Goal: Information Seeking & Learning: Find specific fact

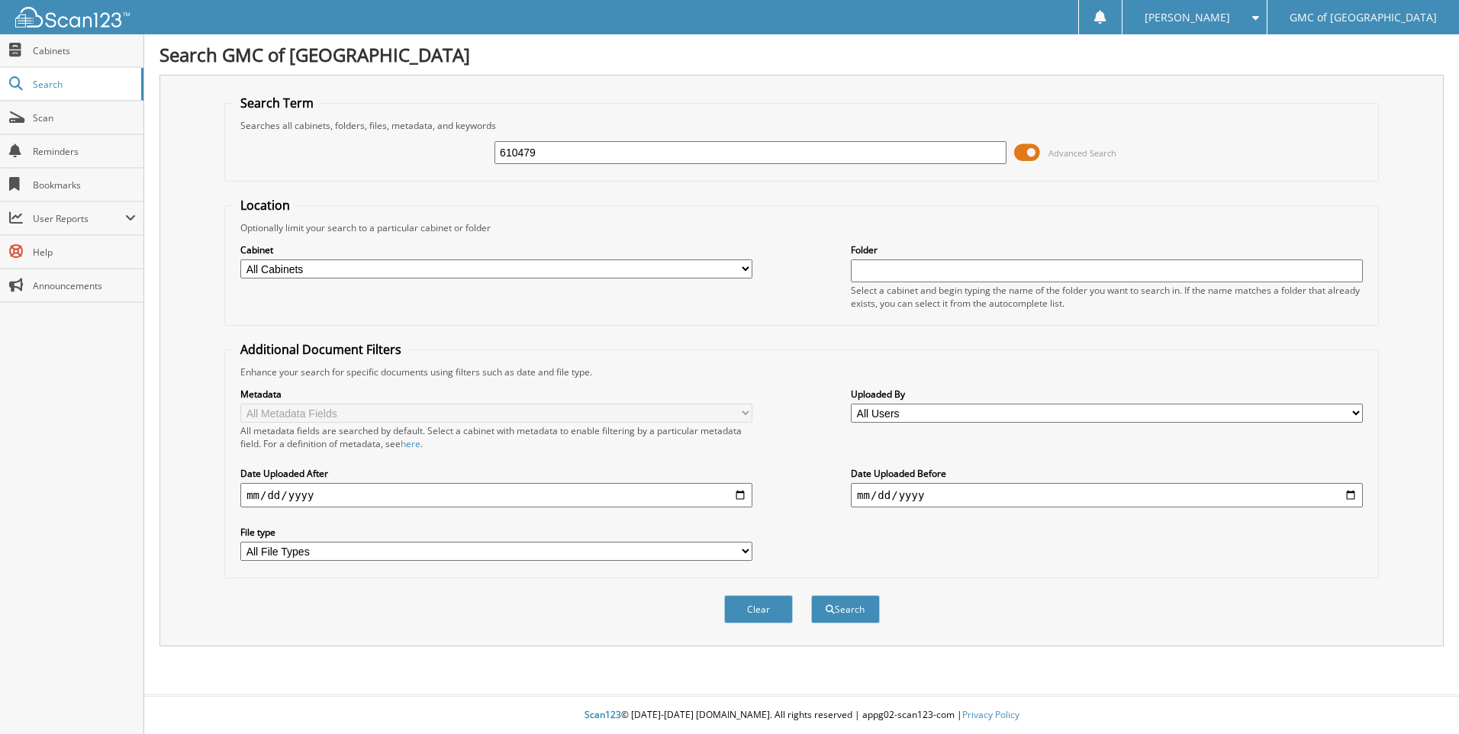
type input "610479"
click at [811, 595] on button "Search" at bounding box center [845, 609] width 69 height 28
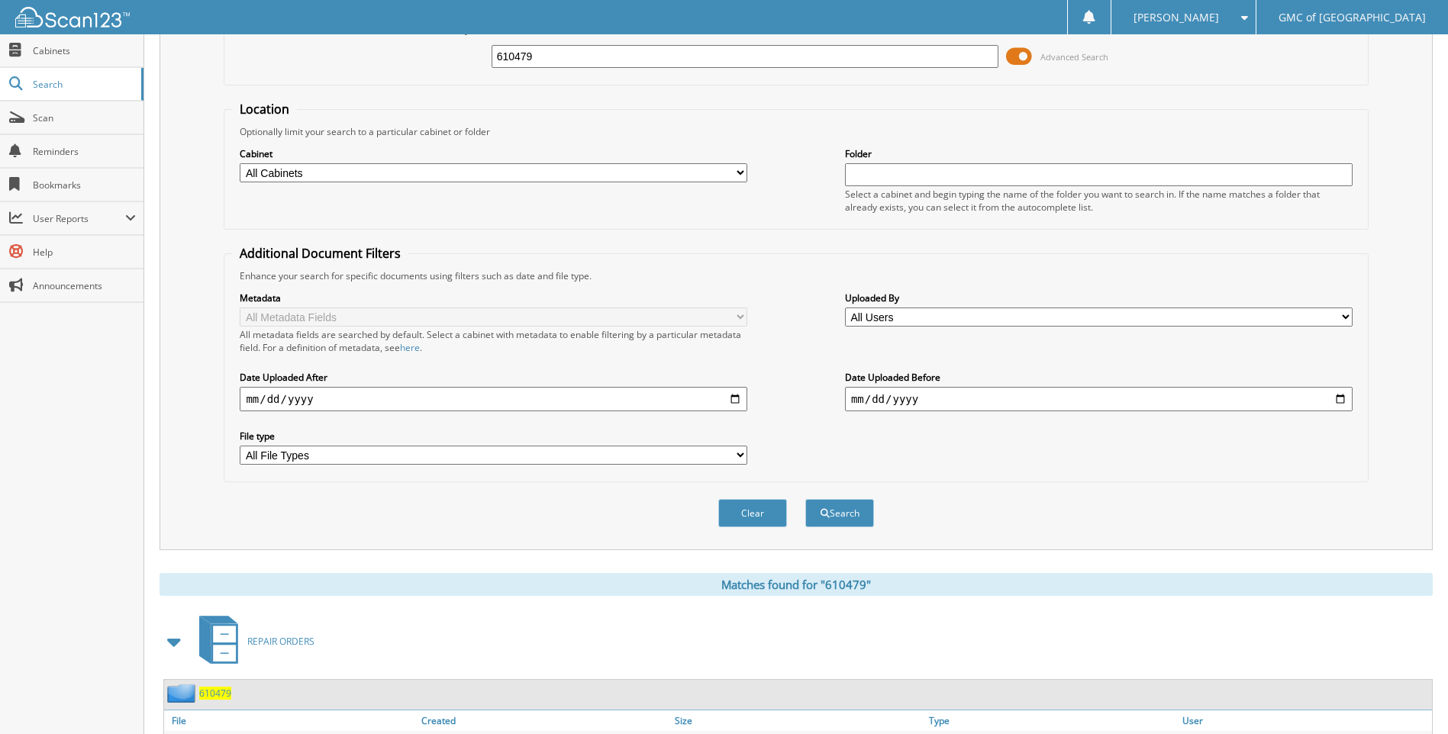
scroll to position [204, 0]
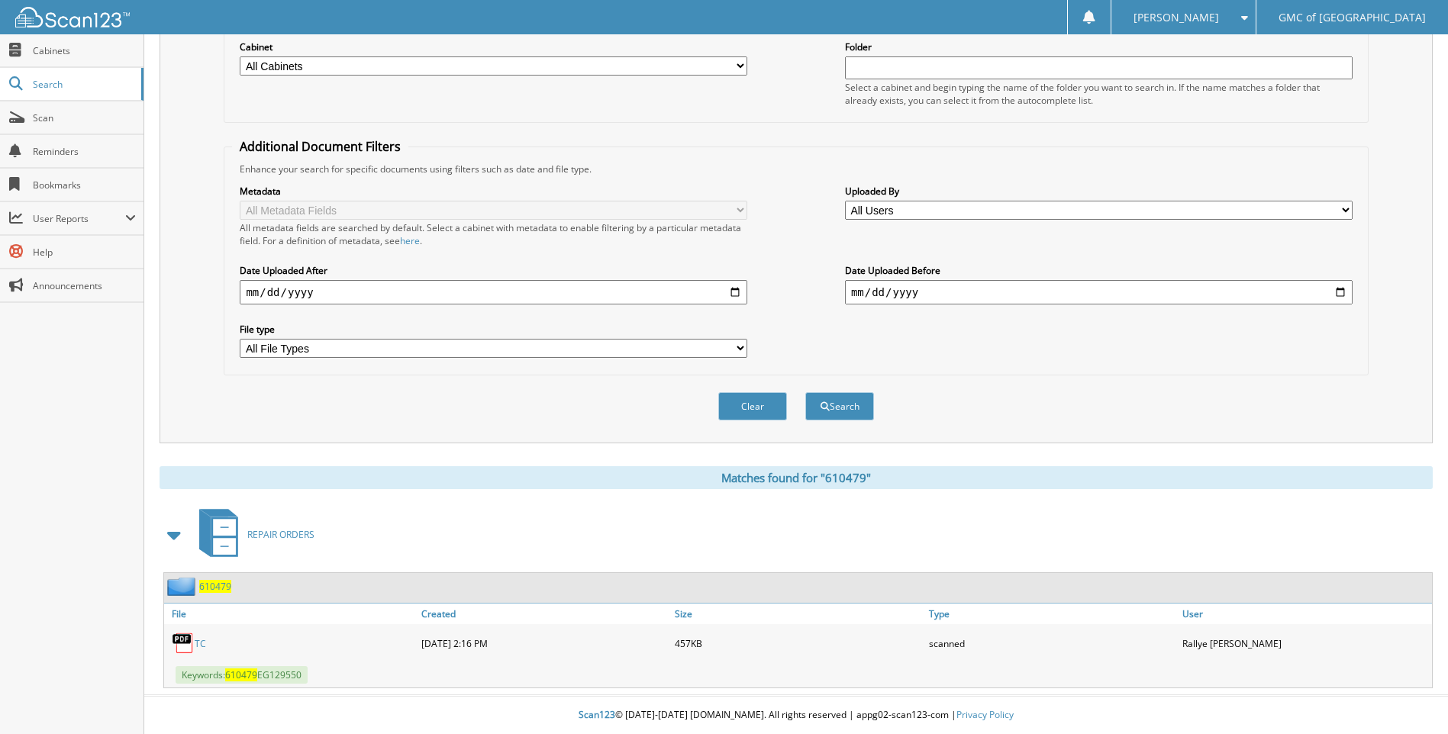
click at [199, 641] on link "TC" at bounding box center [200, 643] width 11 height 13
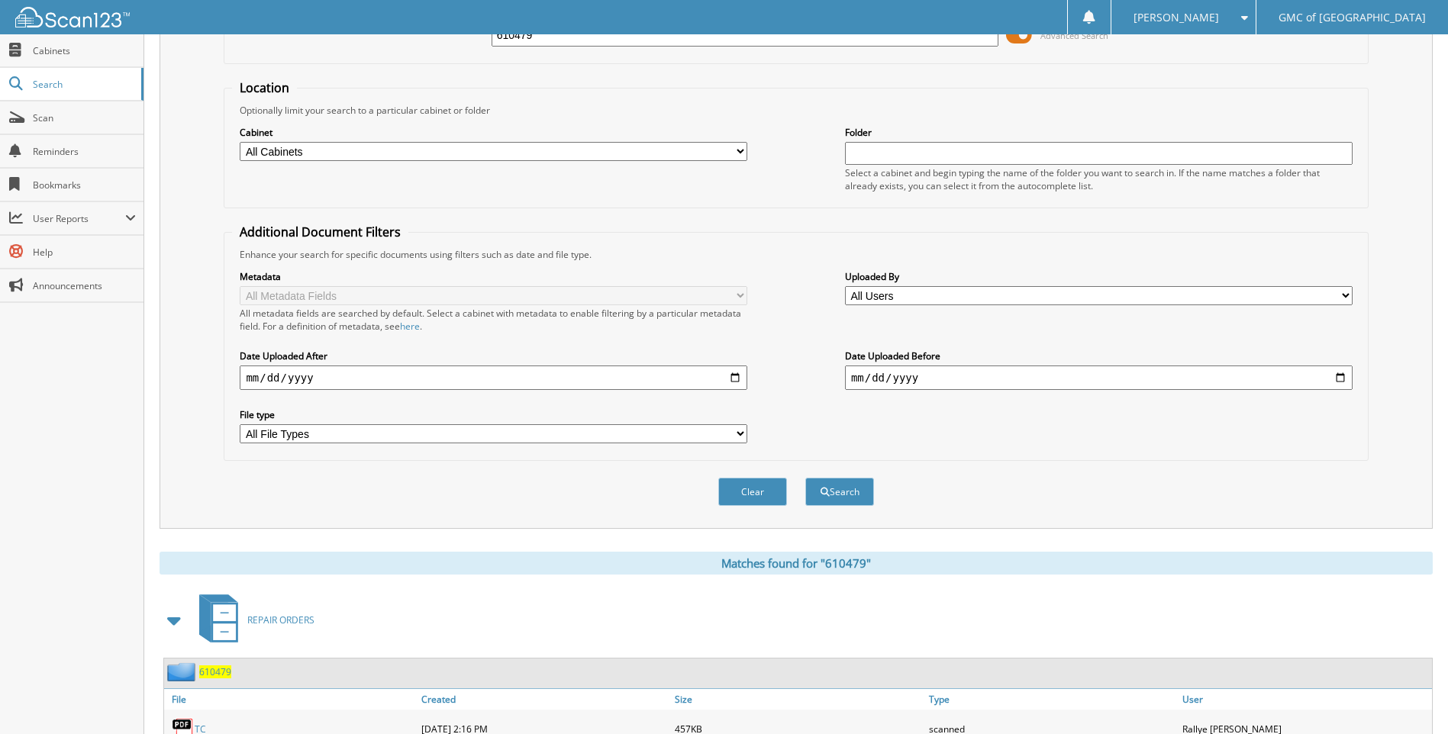
scroll to position [0, 0]
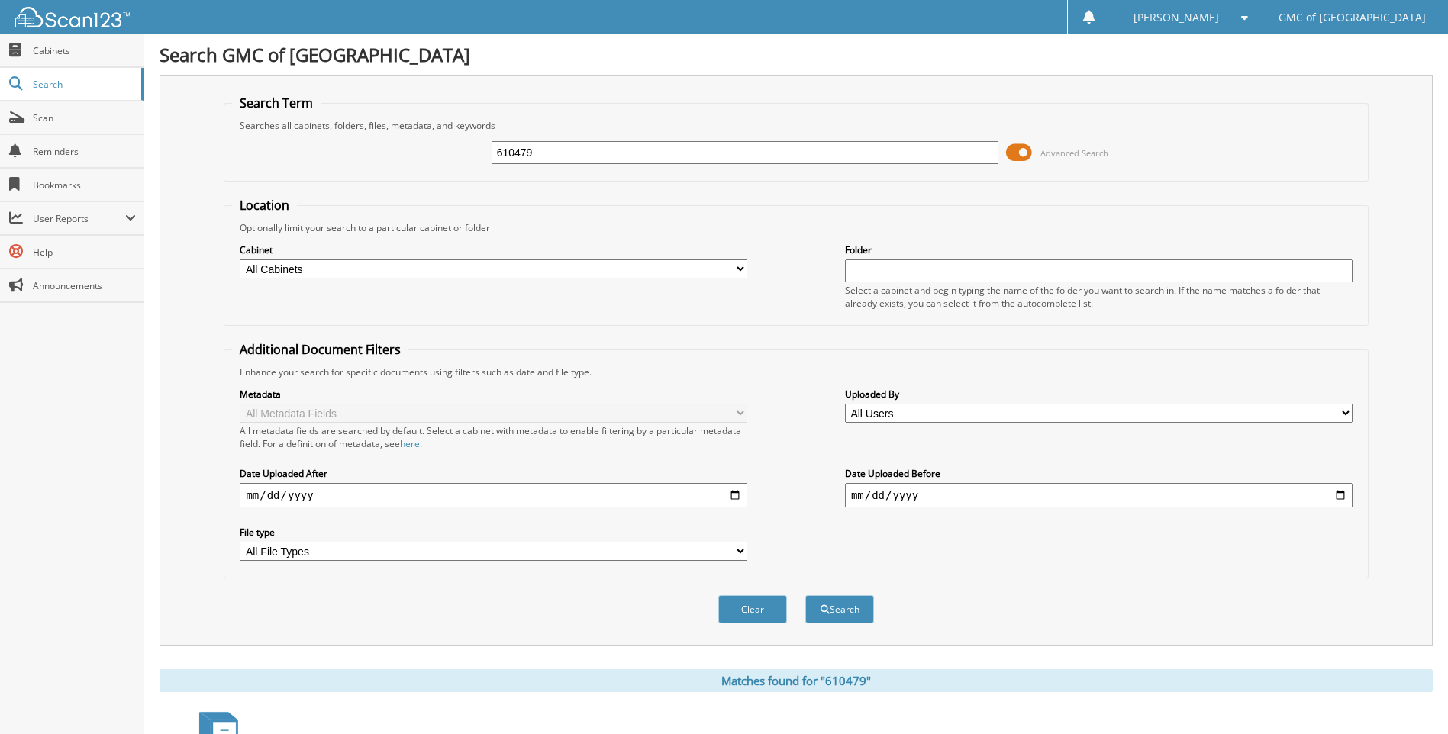
click at [546, 154] on input "610479" at bounding box center [744, 152] width 507 height 23
click at [546, 152] on input "610479" at bounding box center [744, 152] width 507 height 23
type input "EG129550"
click at [805, 595] on button "Search" at bounding box center [839, 609] width 69 height 28
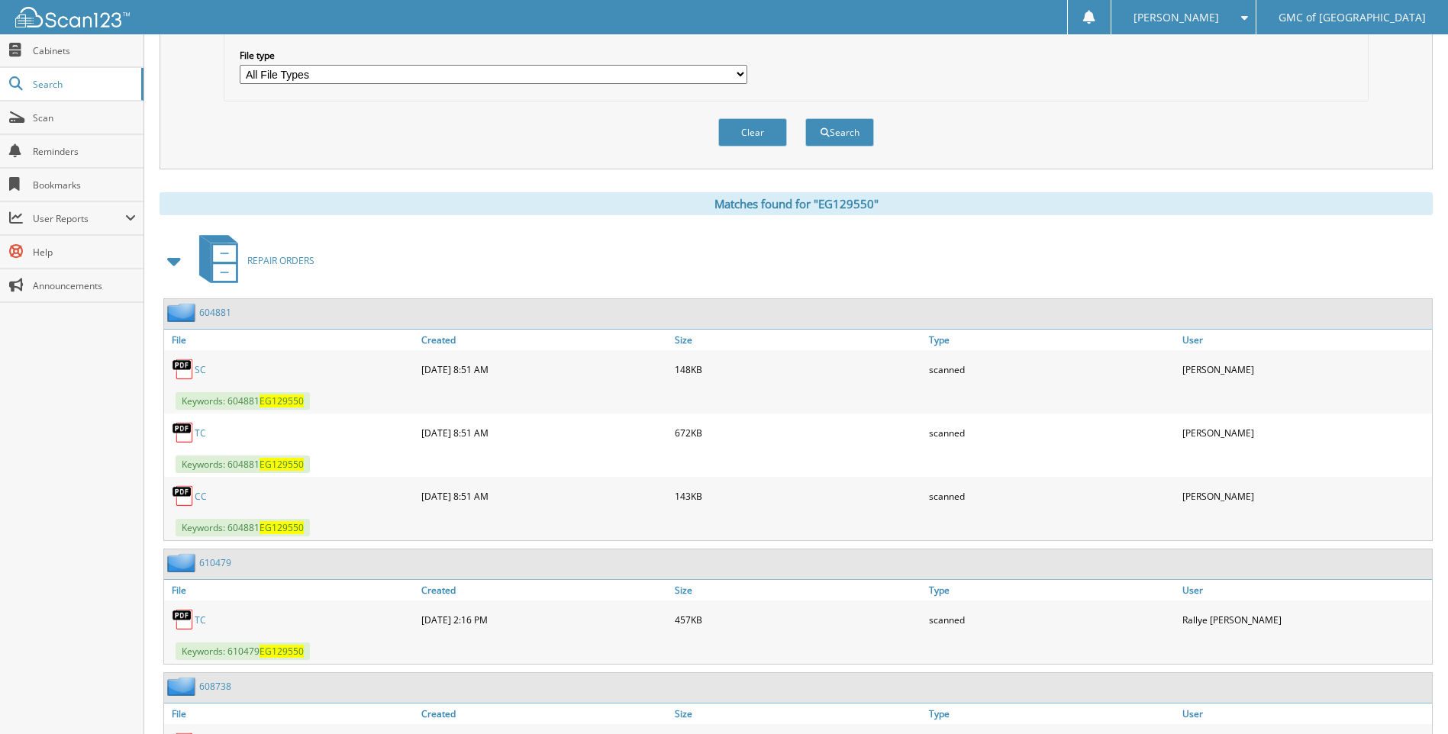
scroll to position [578, 0]
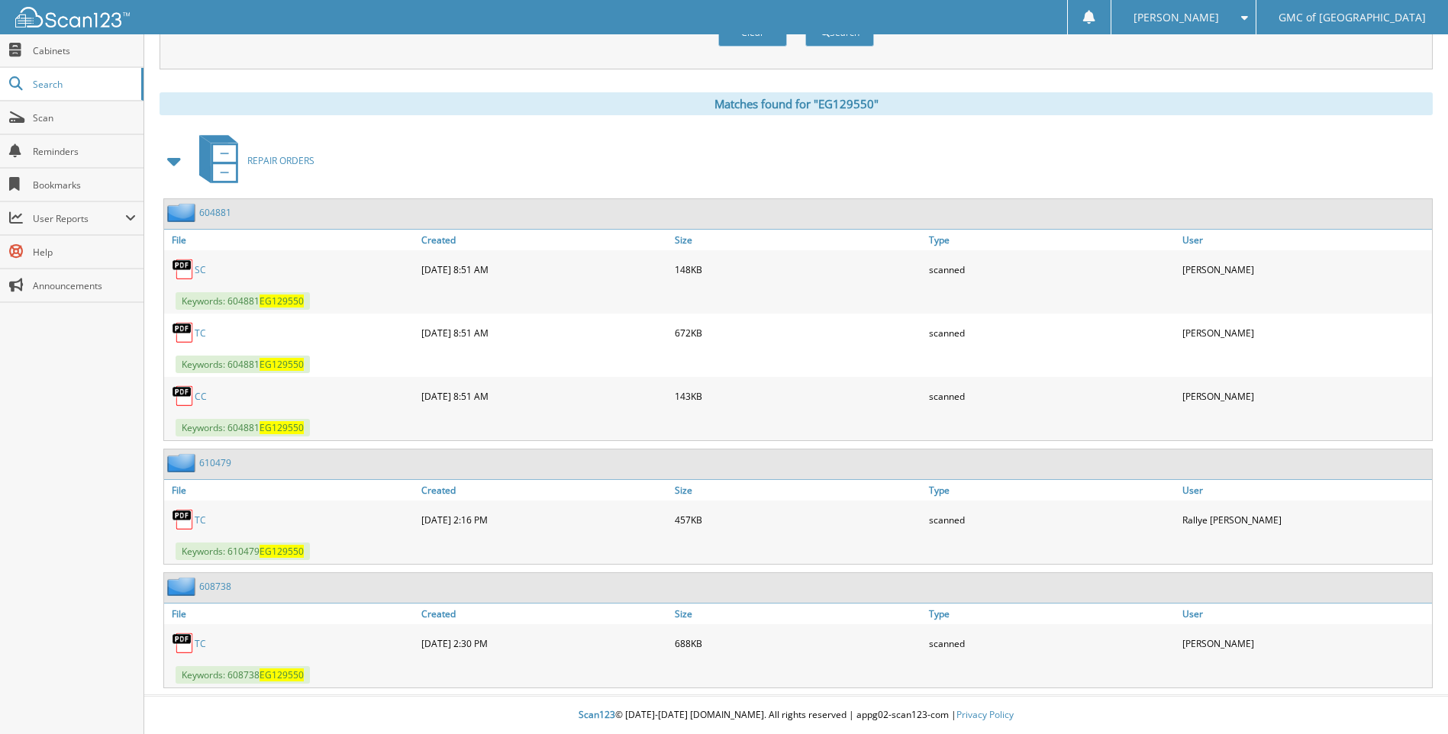
click at [202, 645] on link "TC" at bounding box center [200, 643] width 11 height 13
click at [198, 520] on link "TC" at bounding box center [200, 520] width 11 height 13
click at [197, 395] on link "CC" at bounding box center [201, 396] width 12 height 13
click at [198, 269] on link "SC" at bounding box center [200, 269] width 11 height 13
click at [202, 331] on link "TC" at bounding box center [200, 333] width 11 height 13
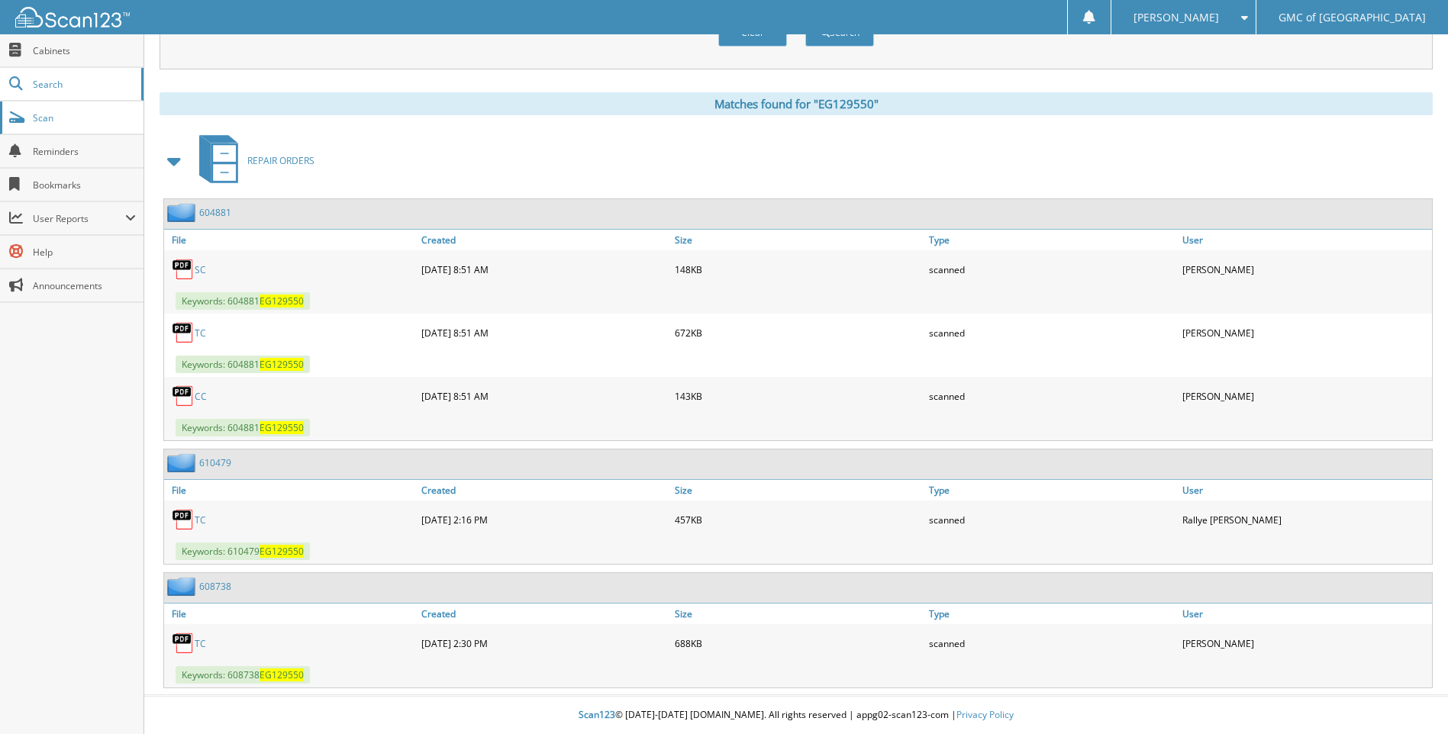
click at [96, 120] on span "Scan" at bounding box center [84, 117] width 103 height 13
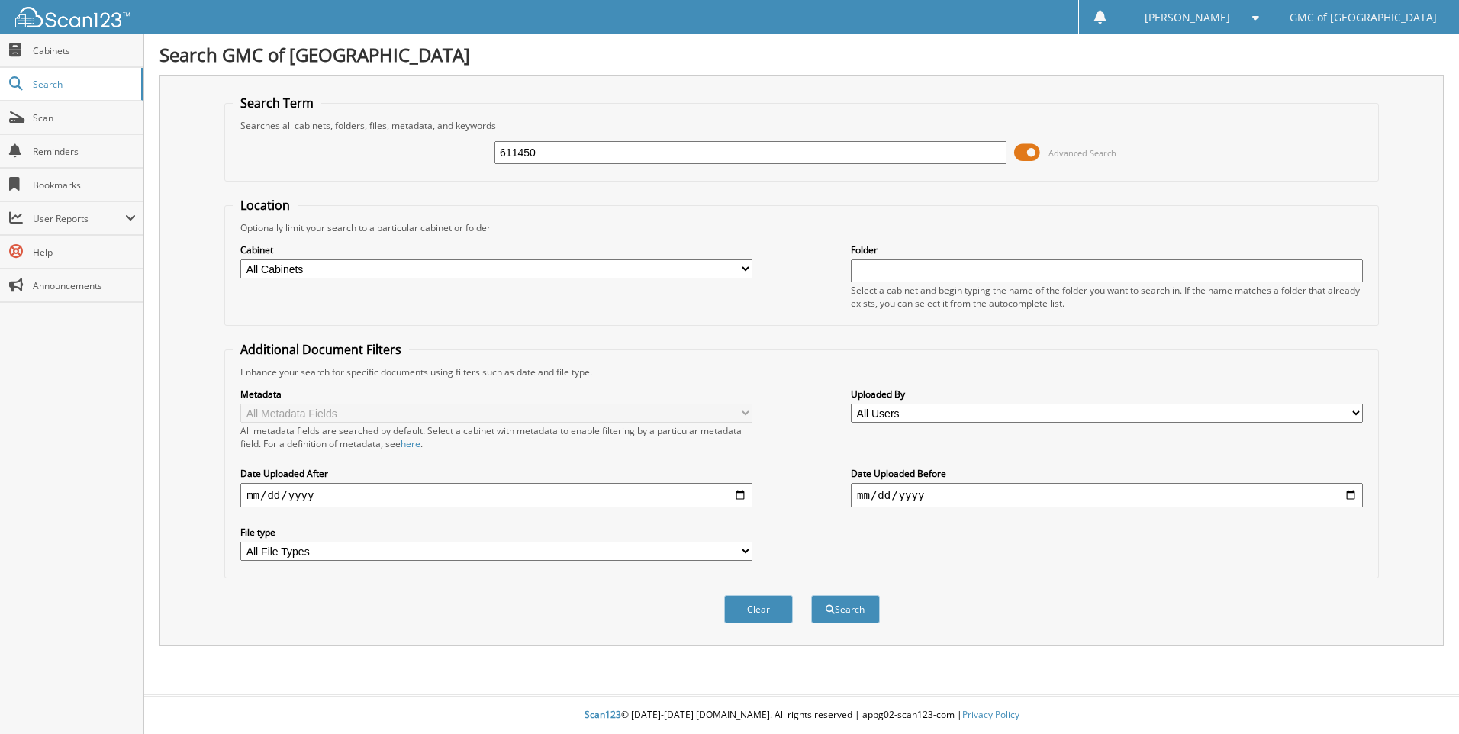
type input "611450"
click at [811, 595] on button "Search" at bounding box center [845, 609] width 69 height 28
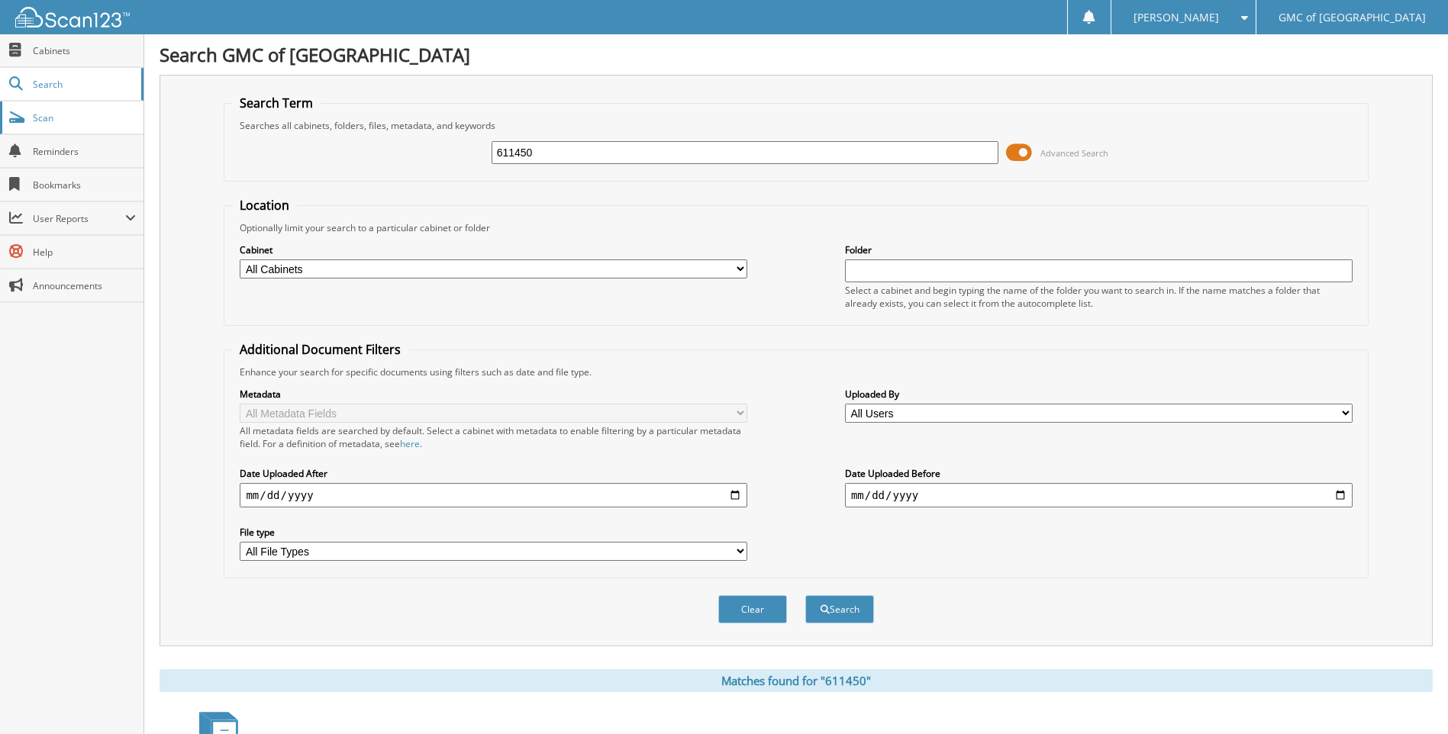
click at [76, 111] on span "Scan" at bounding box center [84, 117] width 103 height 13
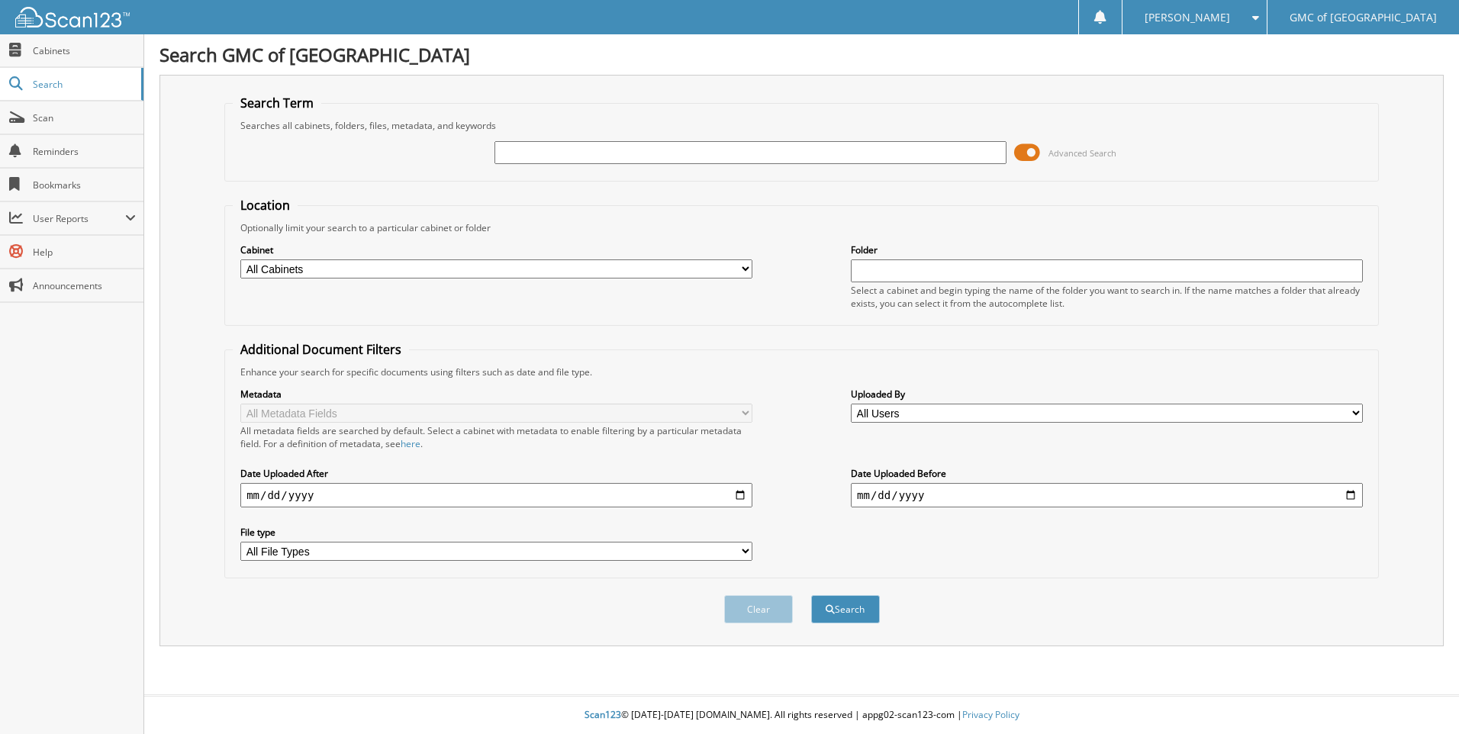
click at [562, 155] on input "text" at bounding box center [750, 152] width 512 height 23
type input "611212"
click at [811, 595] on button "Search" at bounding box center [845, 609] width 69 height 28
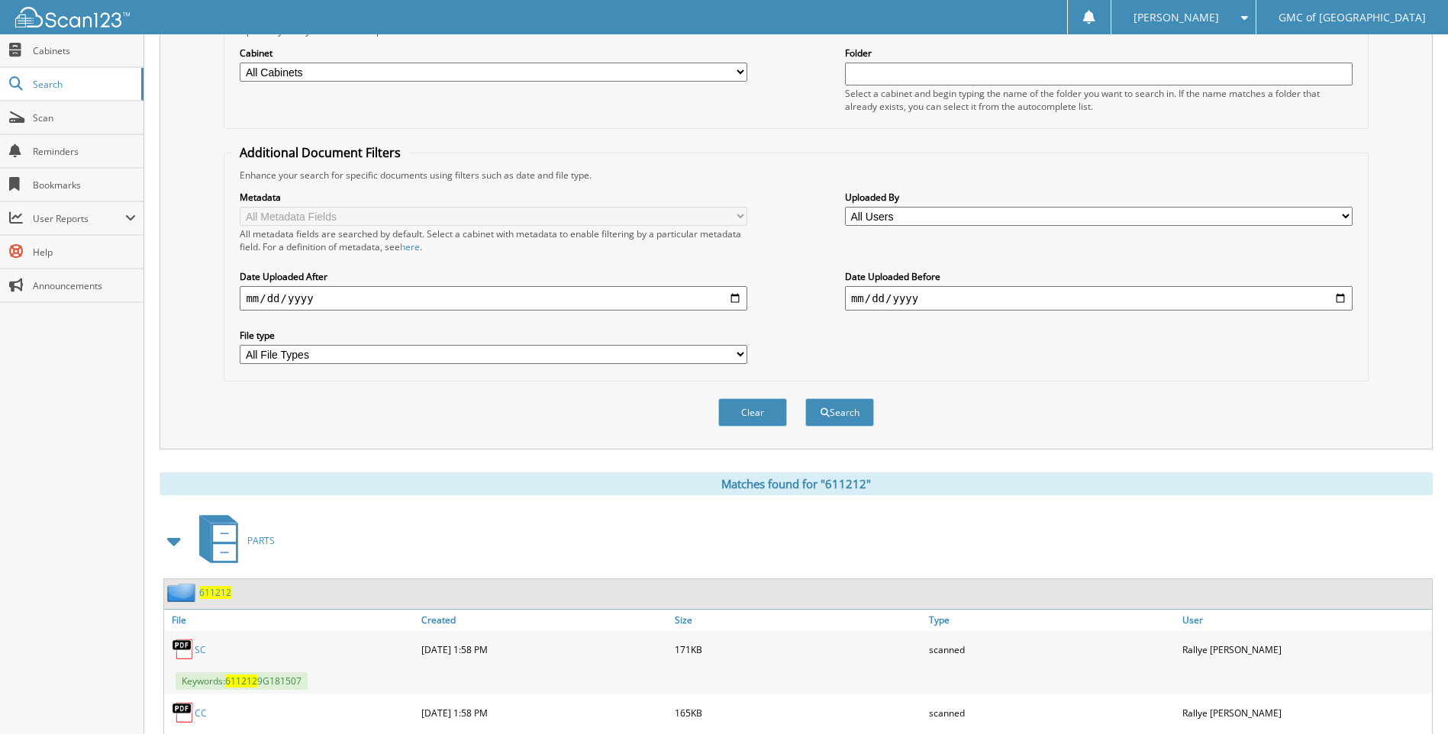
scroll to position [330, 0]
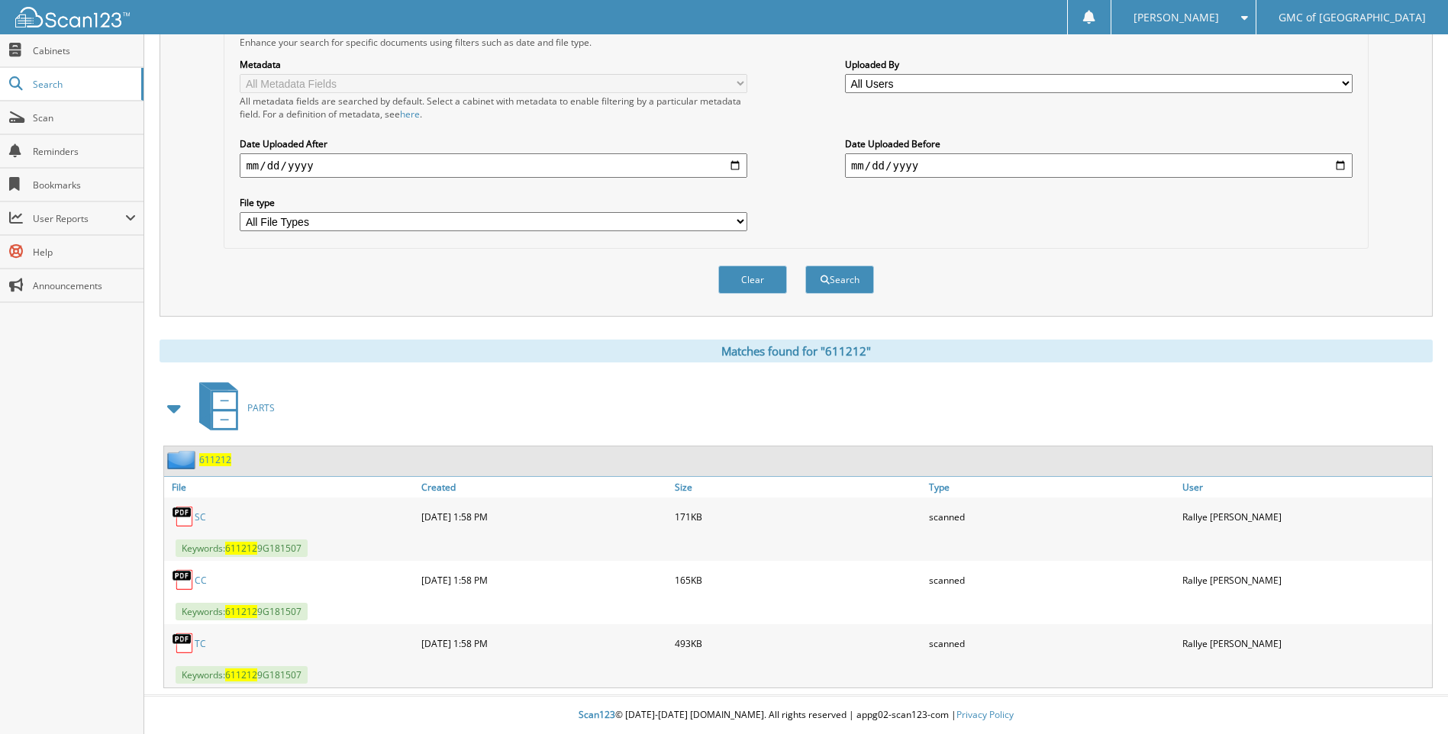
click at [201, 517] on link "SC" at bounding box center [200, 516] width 11 height 13
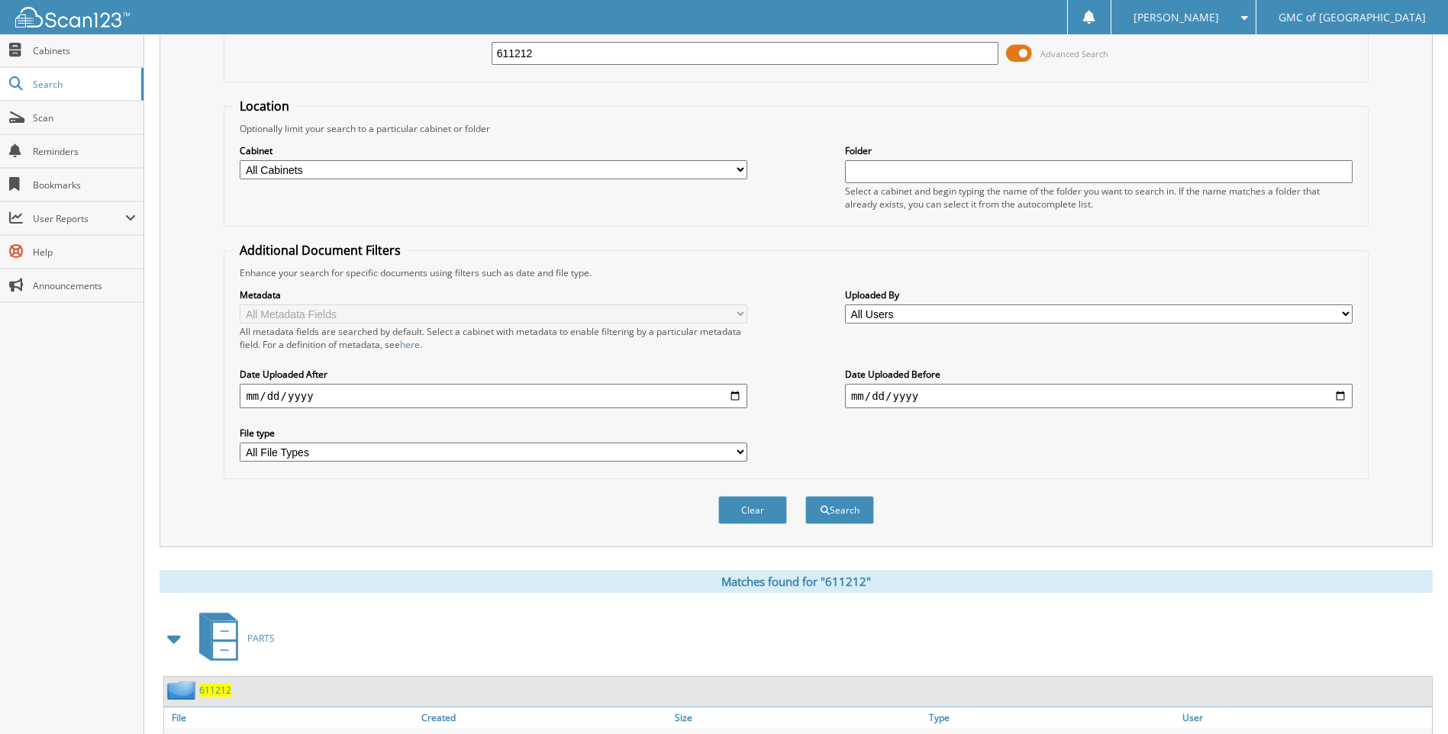
scroll to position [25, 0]
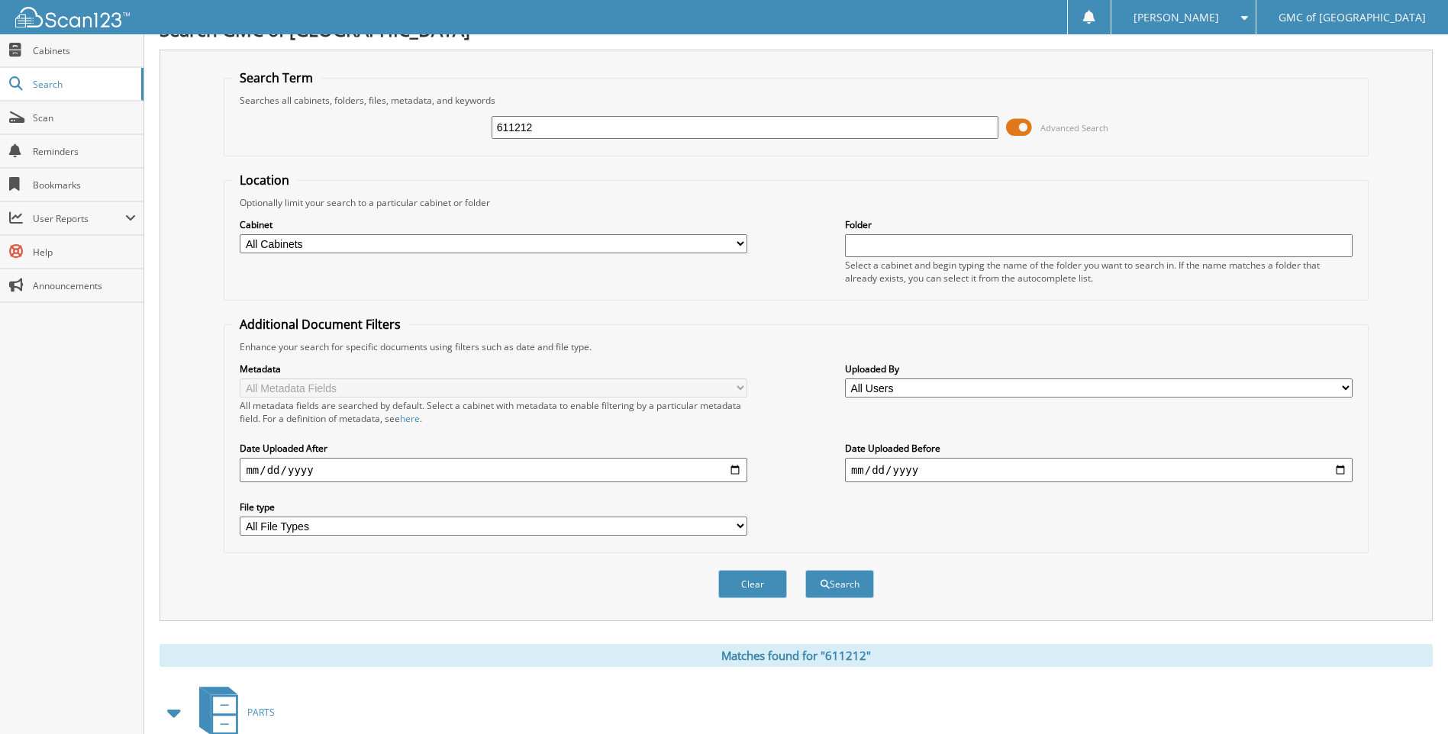
click at [620, 125] on input "611212" at bounding box center [744, 127] width 507 height 23
type input "9G181507"
click at [805, 570] on button "Search" at bounding box center [839, 584] width 69 height 28
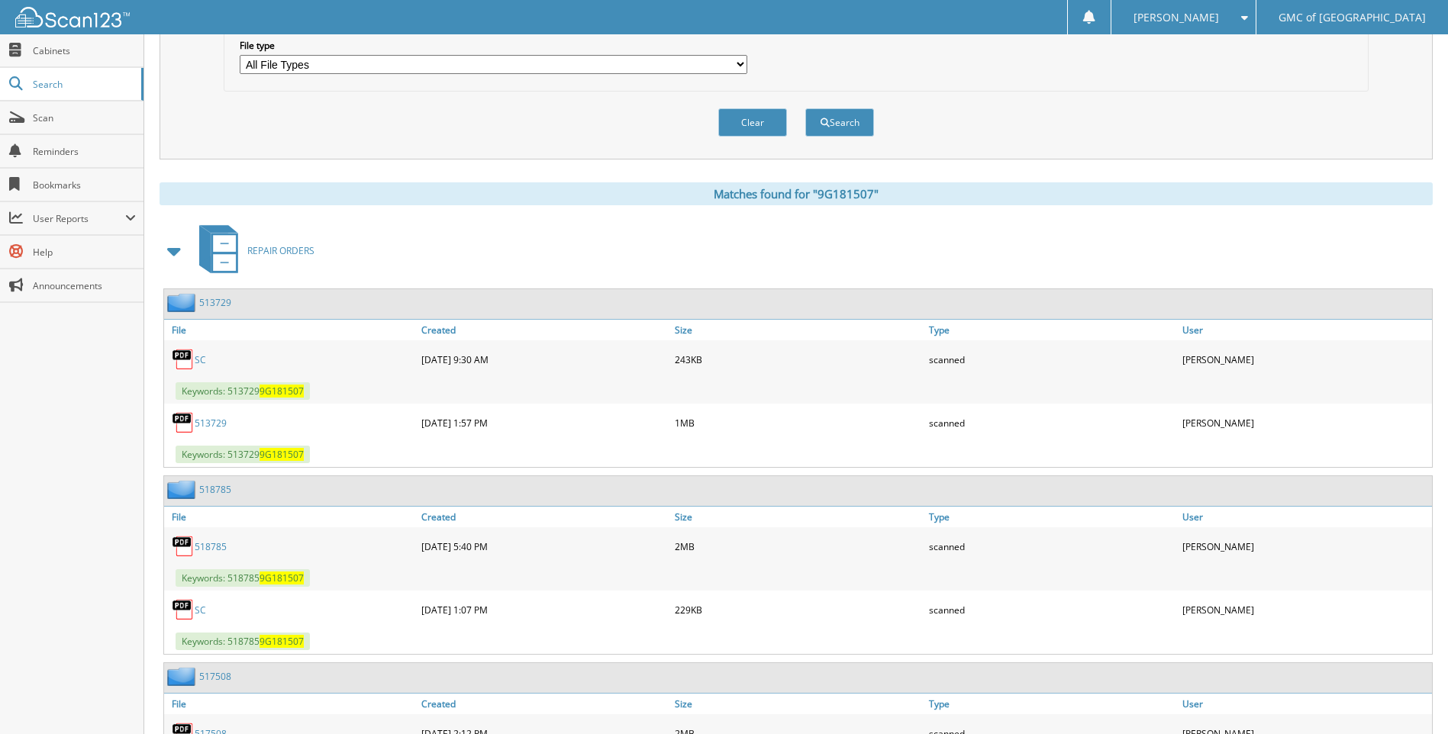
scroll to position [687, 0]
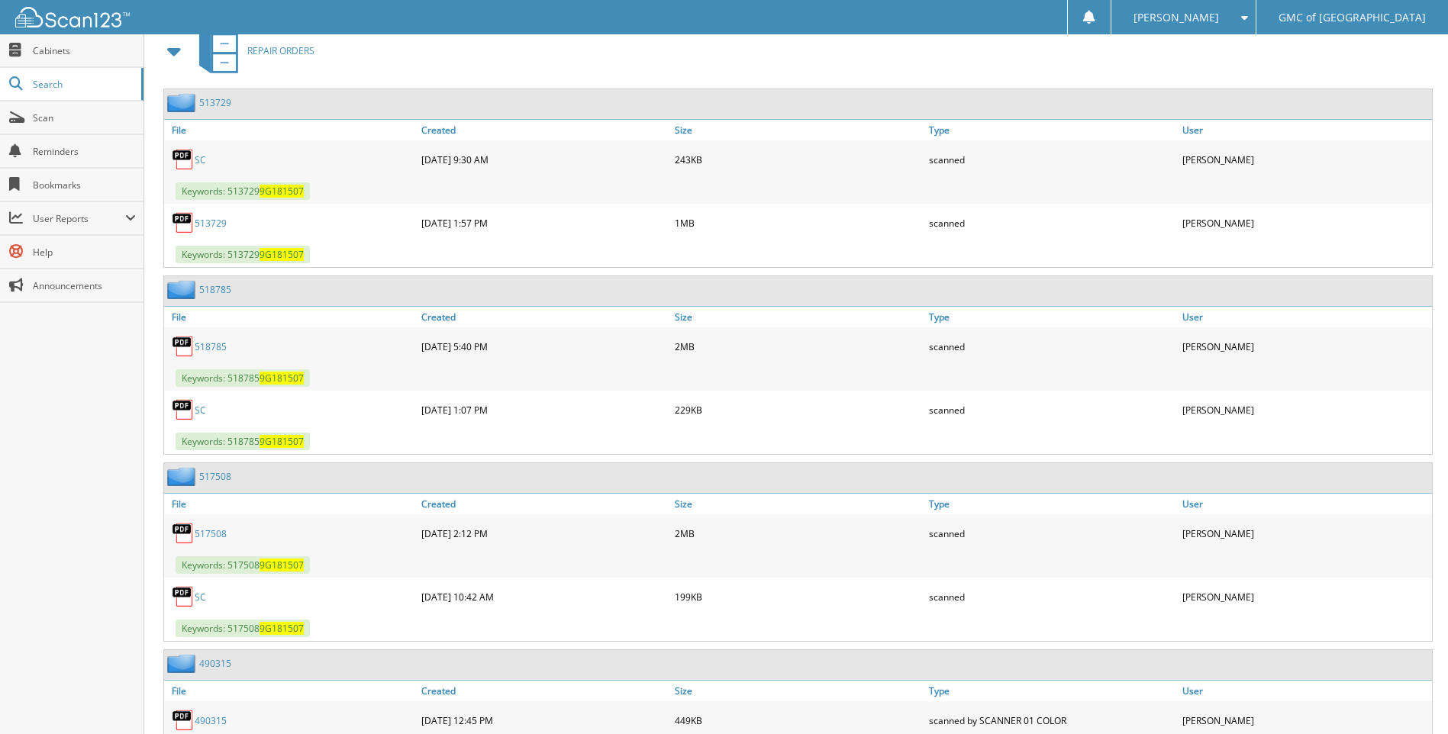
click at [205, 411] on link "SC" at bounding box center [200, 410] width 11 height 13
click at [203, 346] on link "518785" at bounding box center [211, 346] width 32 height 13
click at [79, 124] on link "Scan" at bounding box center [71, 117] width 143 height 33
